Goal: Navigation & Orientation: Find specific page/section

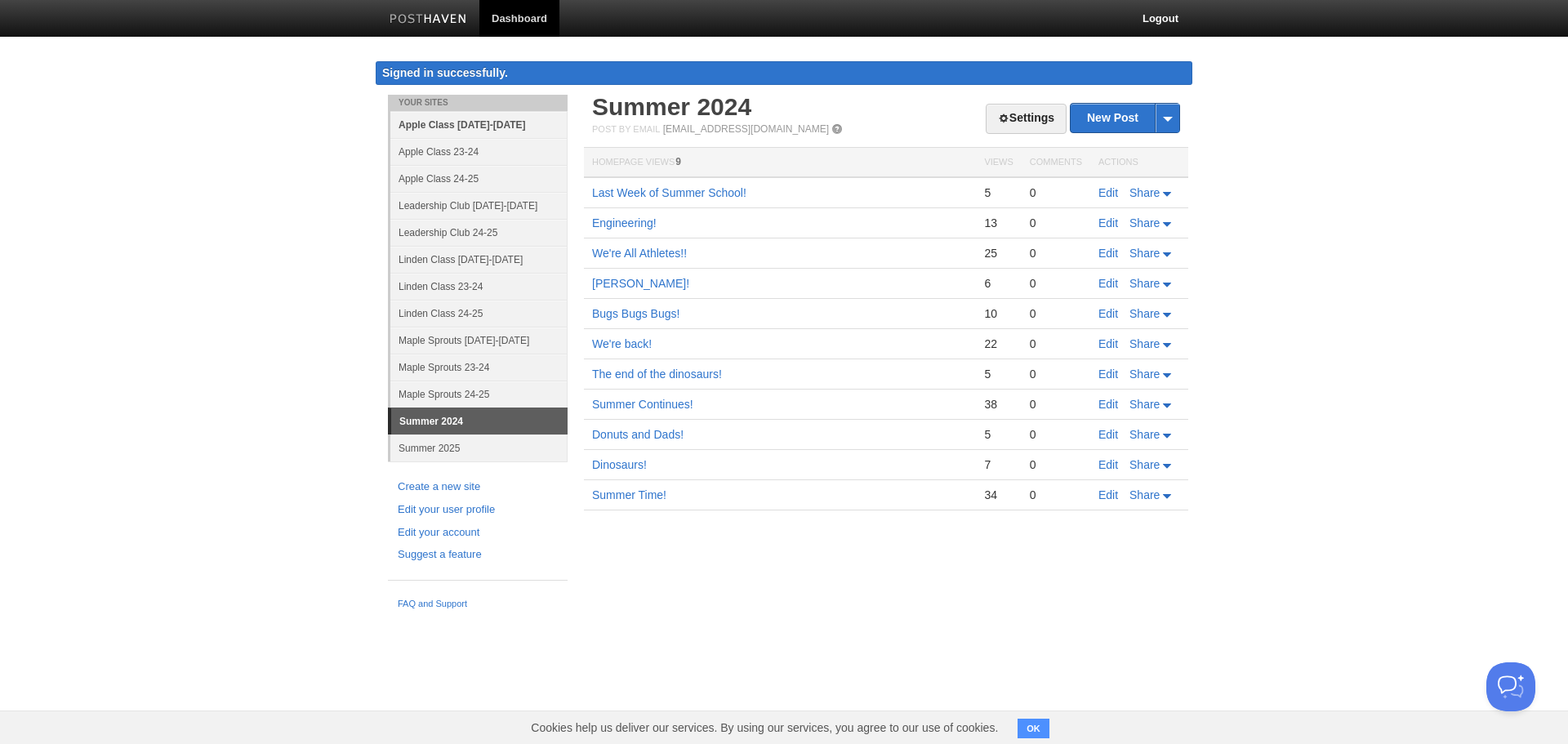
click at [492, 122] on link "Apple Class [DATE]-[DATE]" at bounding box center [479, 125] width 177 height 27
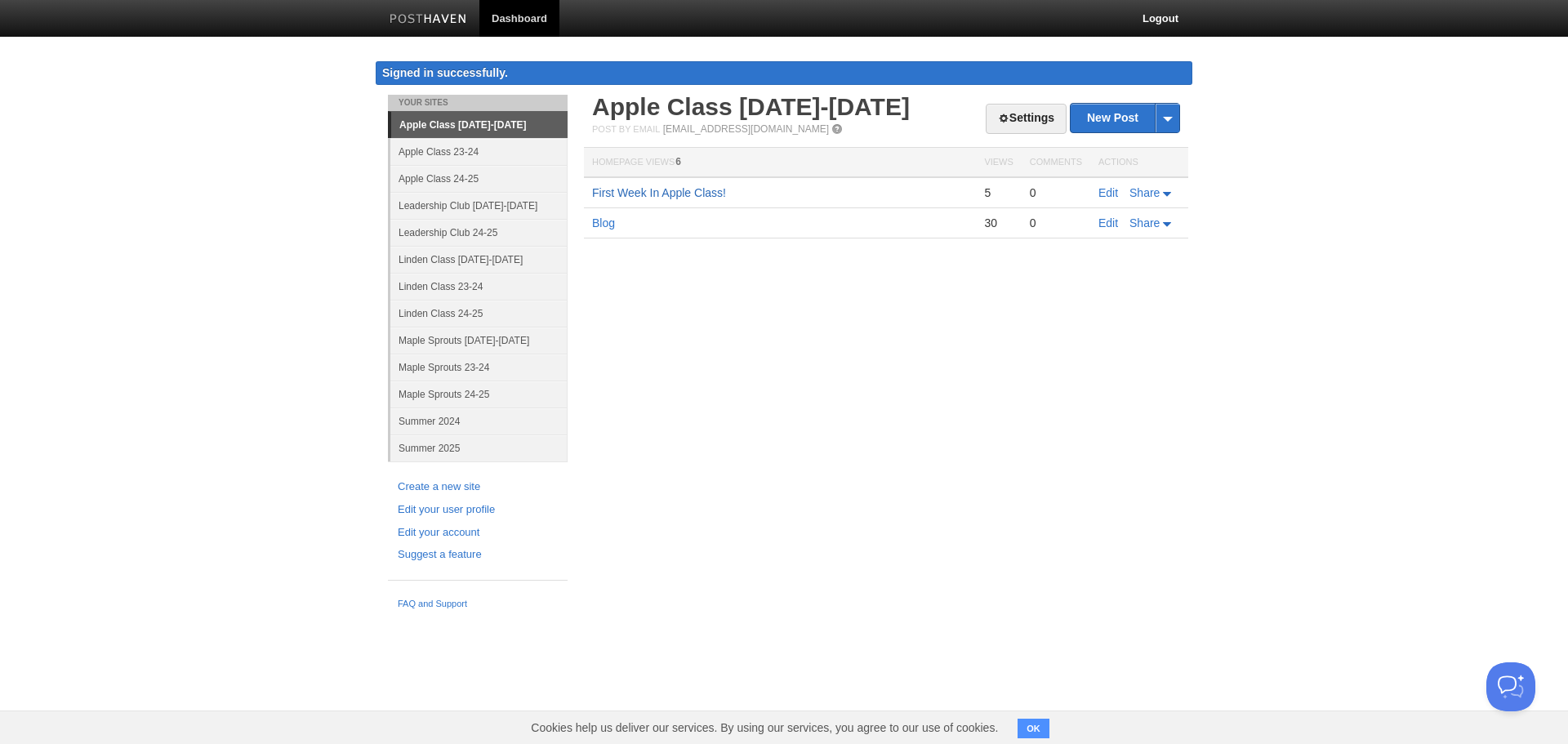
click at [678, 192] on link "First Week In Apple Class!" at bounding box center [659, 192] width 134 height 13
click at [600, 217] on link "Blog" at bounding box center [603, 222] width 22 height 13
click at [656, 197] on link "First Week In Apple Class!" at bounding box center [659, 192] width 134 height 13
click at [446, 257] on link "Linden Class [DATE]-[DATE]" at bounding box center [479, 259] width 177 height 27
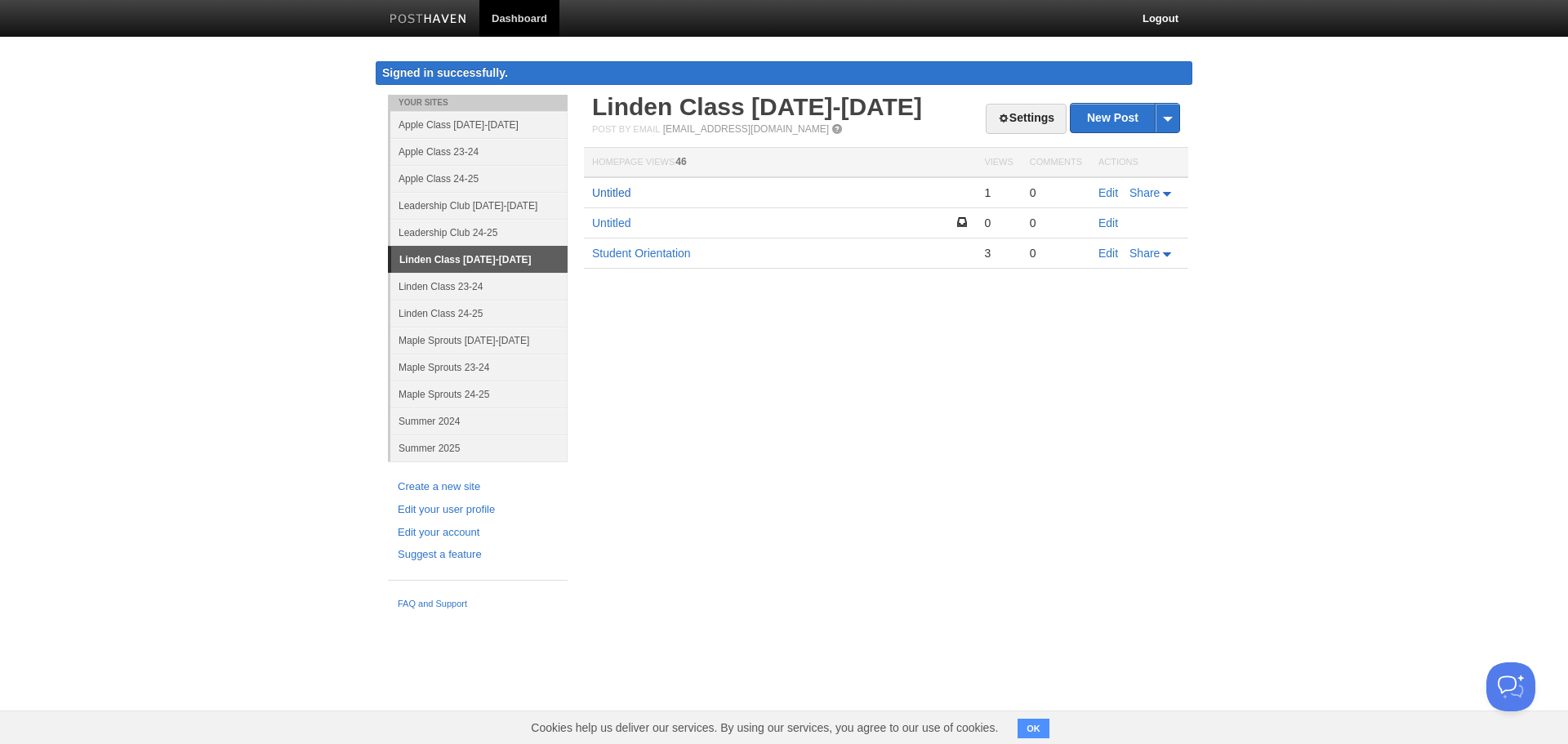
click at [625, 190] on link "Untitled" at bounding box center [611, 192] width 38 height 13
click at [620, 217] on link "Untitled" at bounding box center [611, 222] width 38 height 13
click at [640, 255] on link "Student Orientation" at bounding box center [641, 253] width 98 height 13
click at [495, 340] on link "Maple Sprouts [DATE]-[DATE]" at bounding box center [479, 340] width 177 height 27
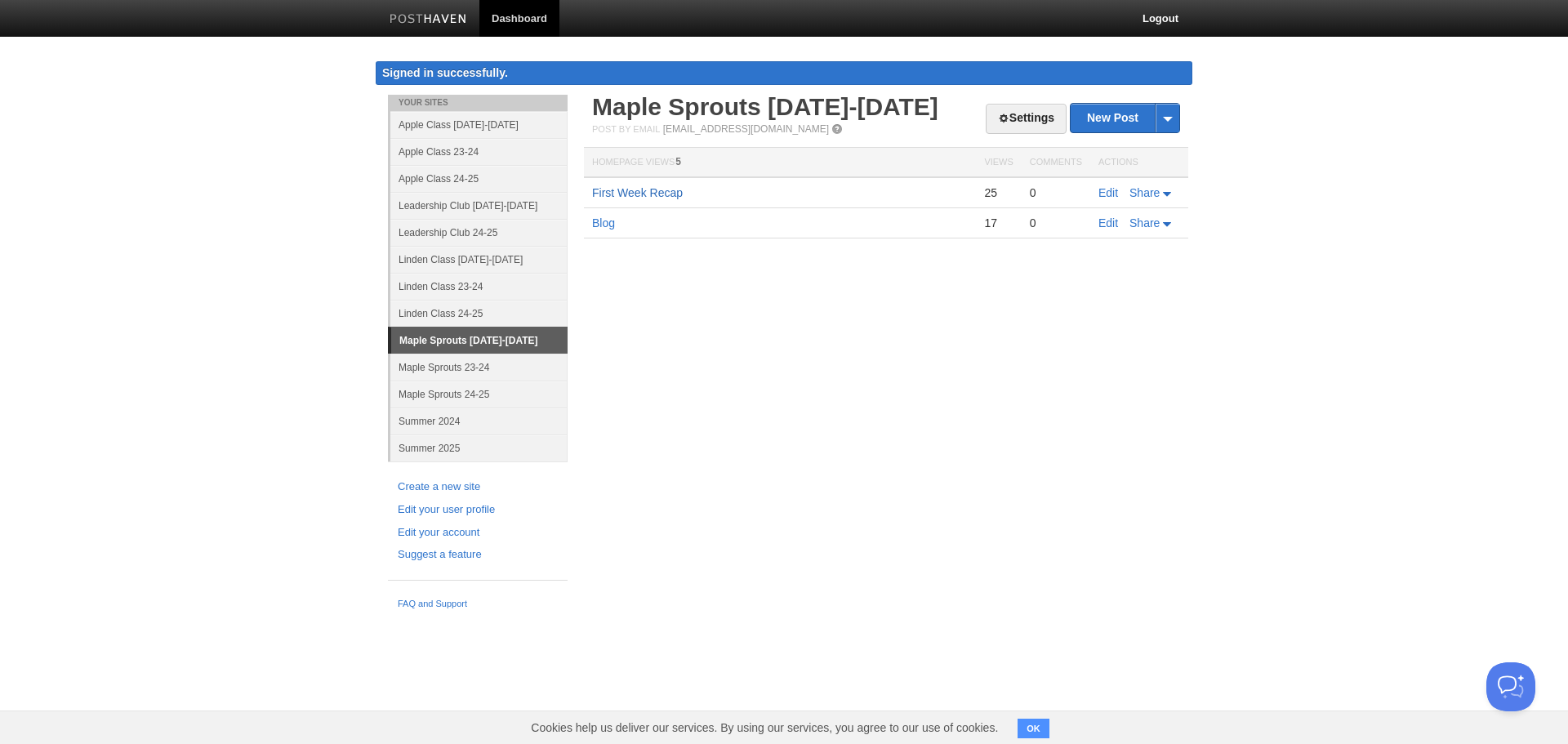
click at [631, 189] on link "First Week Recap" at bounding box center [637, 192] width 91 height 13
